Goal: Task Accomplishment & Management: Complete application form

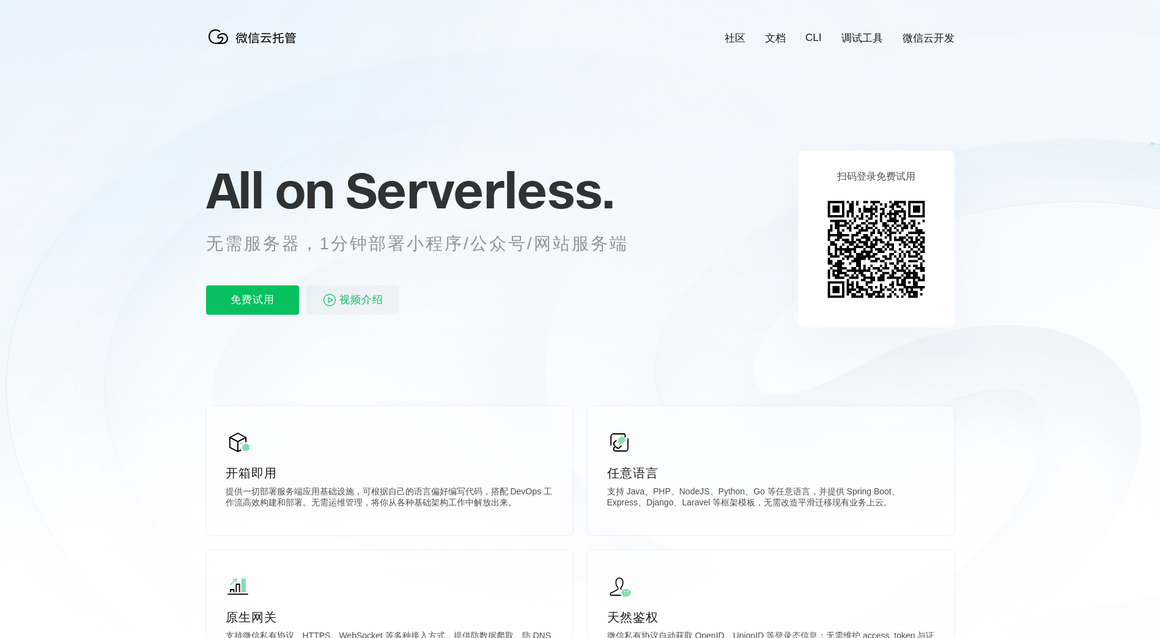
scroll to position [0, 2174]
click at [235, 303] on p "免费试用" at bounding box center [252, 300] width 93 height 29
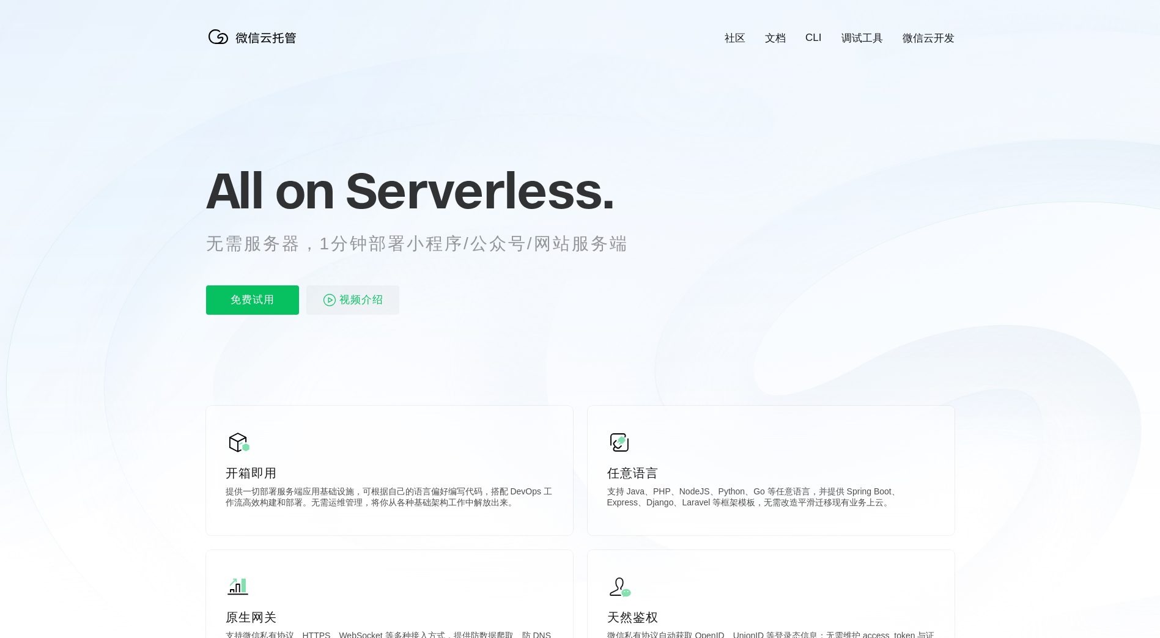
scroll to position [0, 2174]
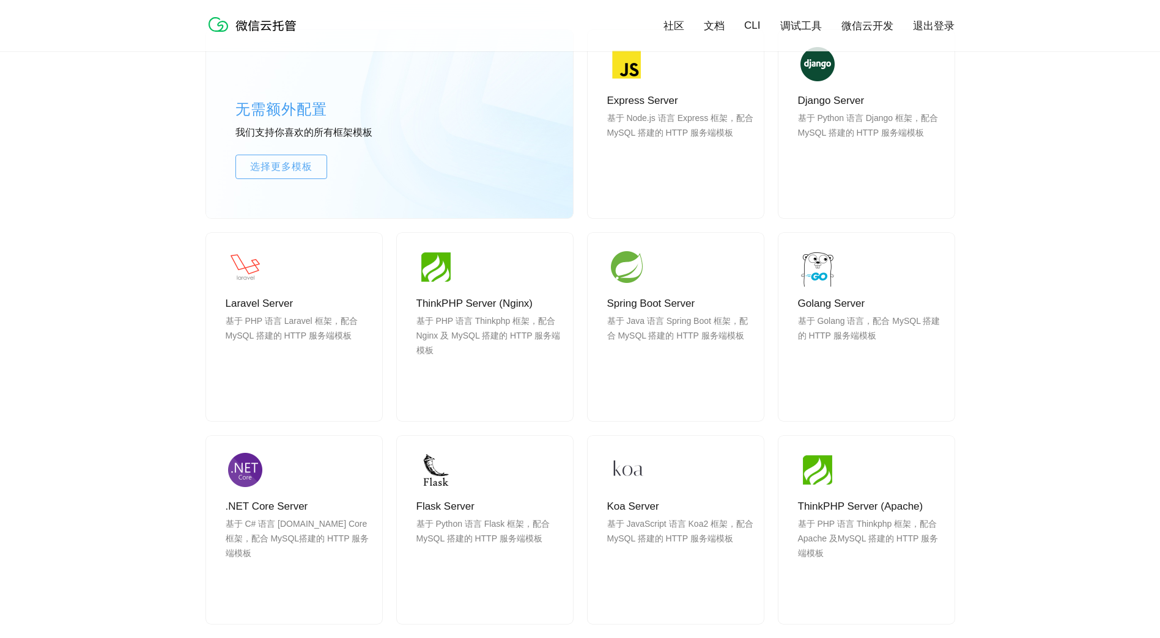
scroll to position [877, 0]
